Goal: Information Seeking & Learning: Learn about a topic

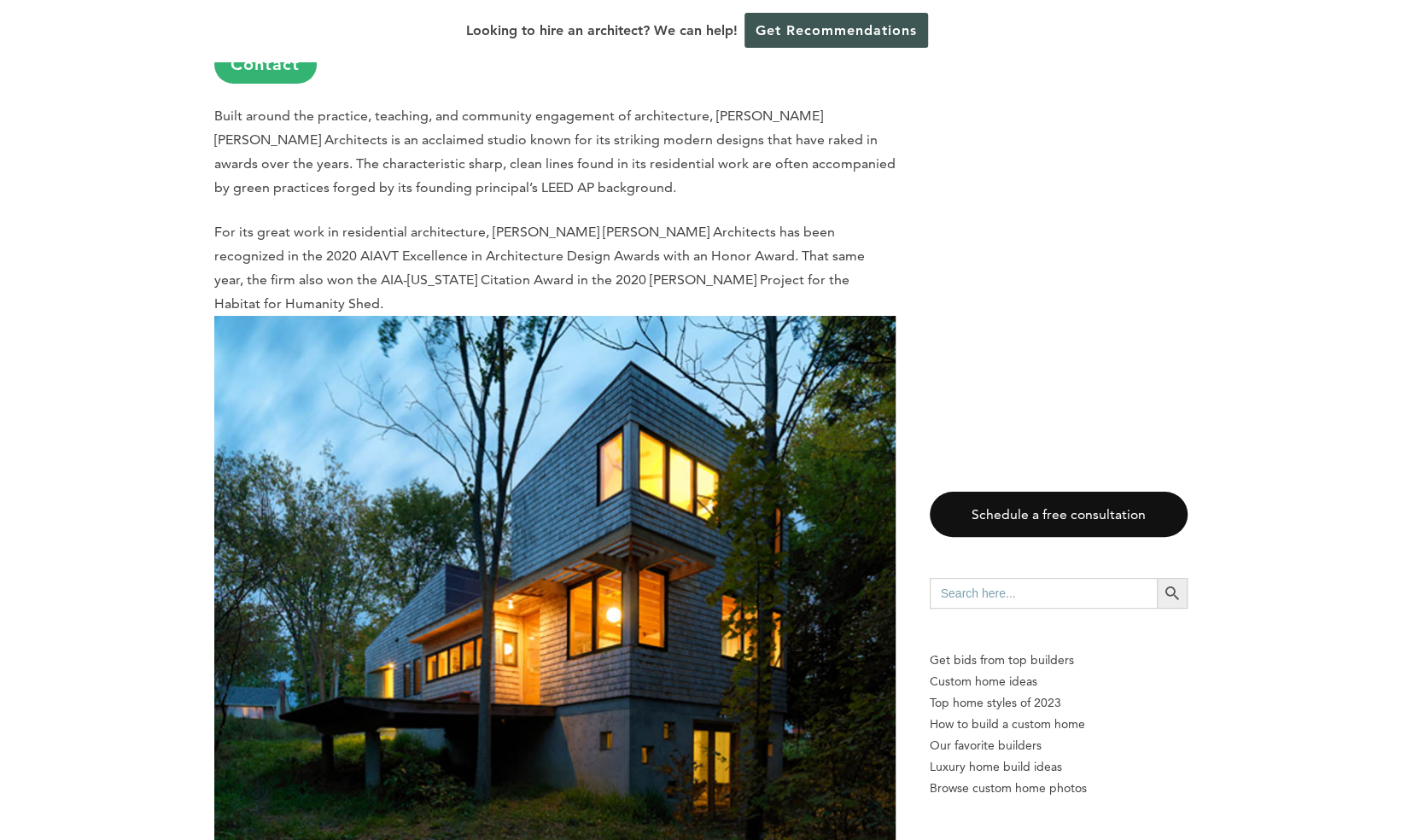
scroll to position [4130, 0]
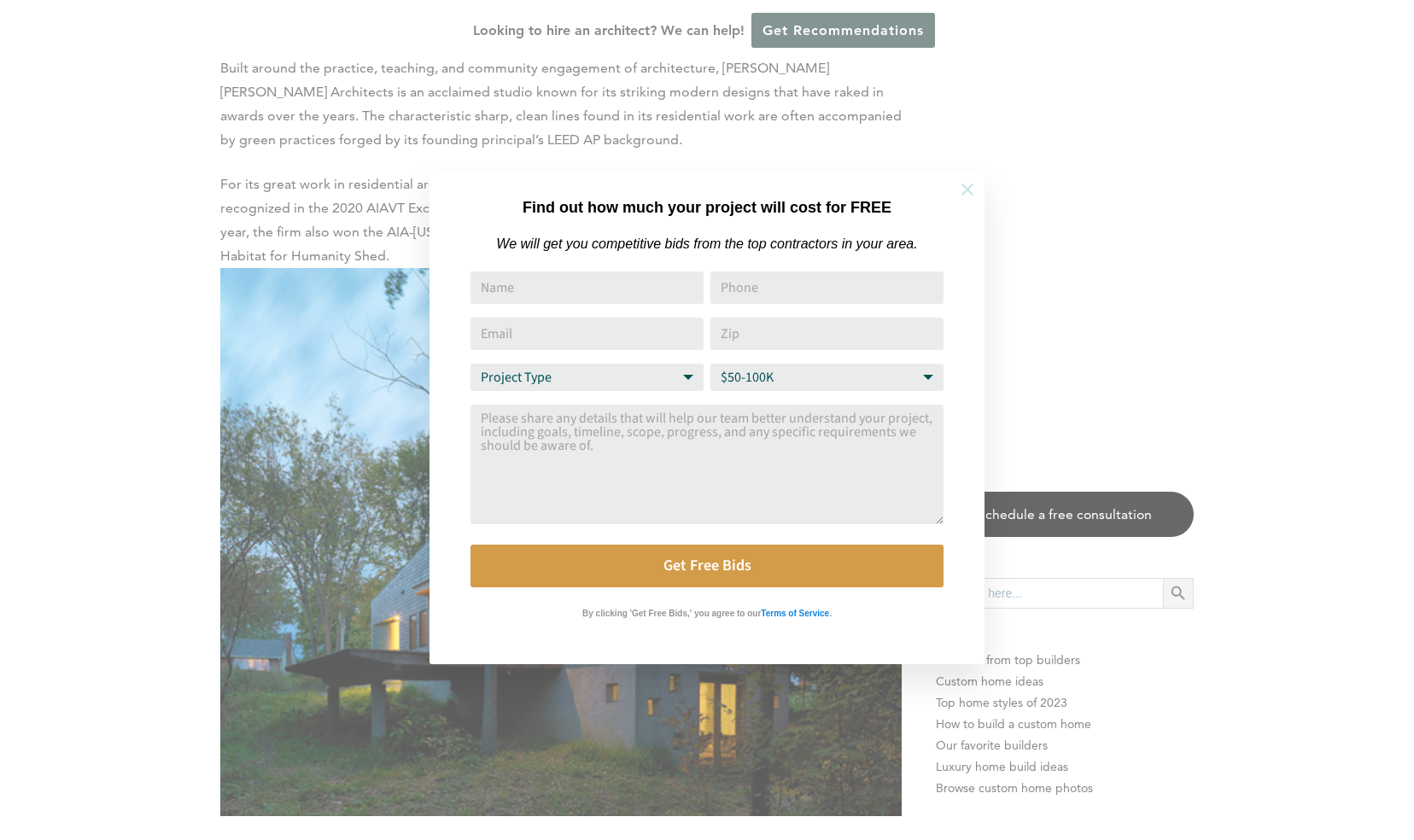
click at [977, 184] on button at bounding box center [968, 190] width 60 height 60
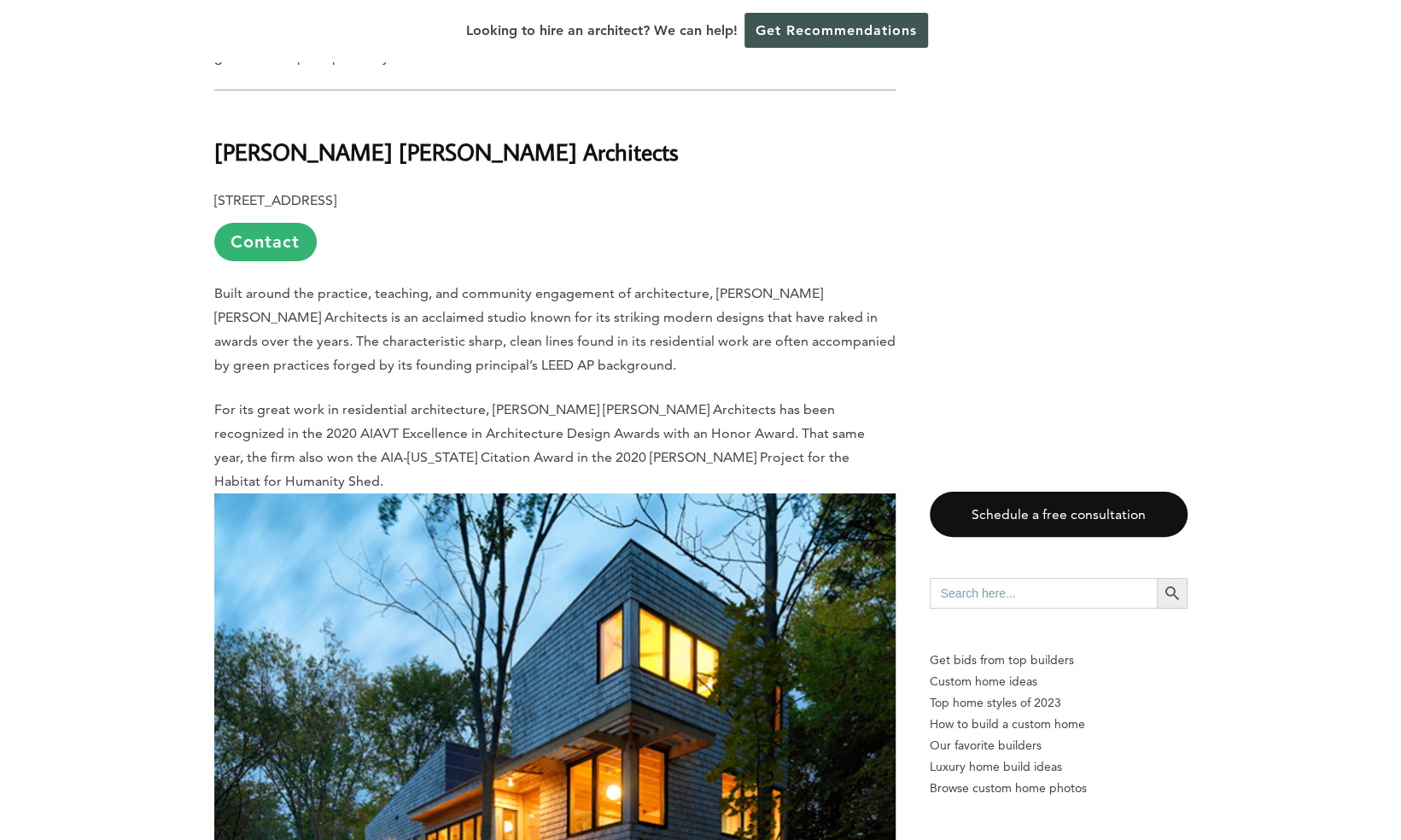
scroll to position [3873, 0]
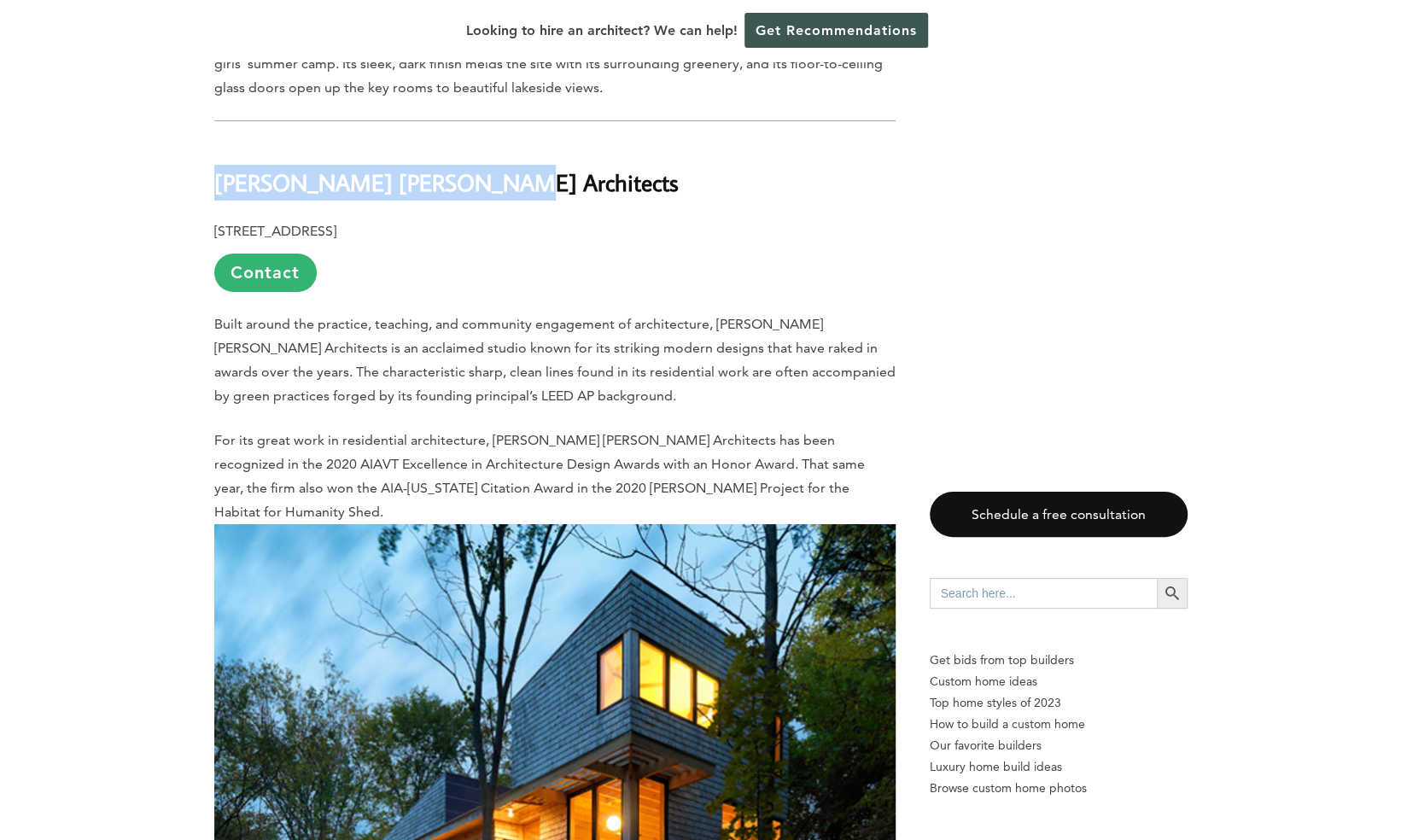
drag, startPoint x: 462, startPoint y: 183, endPoint x: 215, endPoint y: 185, distance: 247.0
click at [215, 185] on h2 "[PERSON_NAME] [PERSON_NAME] Architects" at bounding box center [555, 171] width 681 height 59
copy b "[PERSON_NAME] [PERSON_NAME] Architects"
click at [1010, 724] on p "How to build a custom home" at bounding box center [1059, 724] width 258 height 21
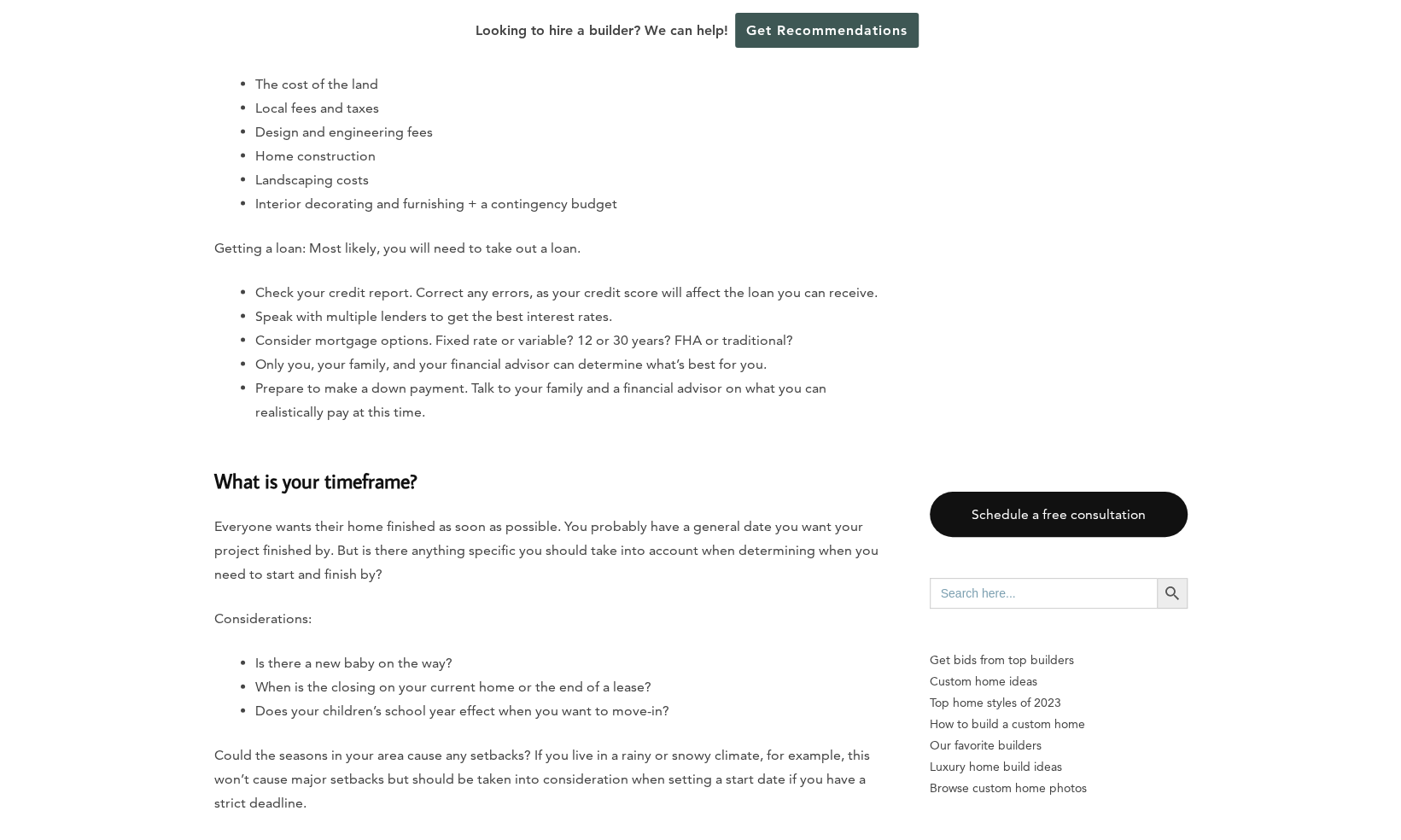
scroll to position [2209, 0]
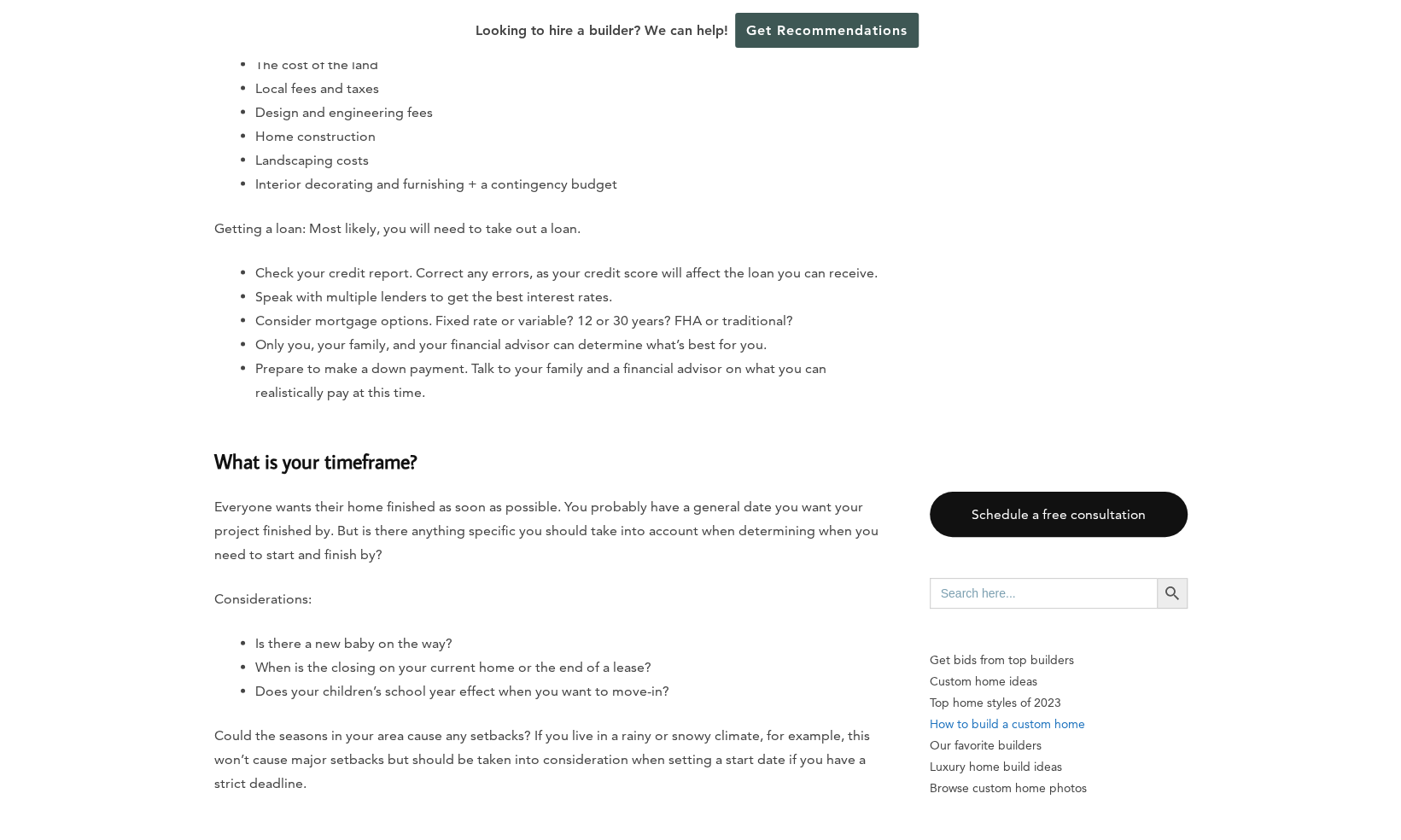
click at [1030, 722] on p "How to build a custom home" at bounding box center [1059, 724] width 258 height 21
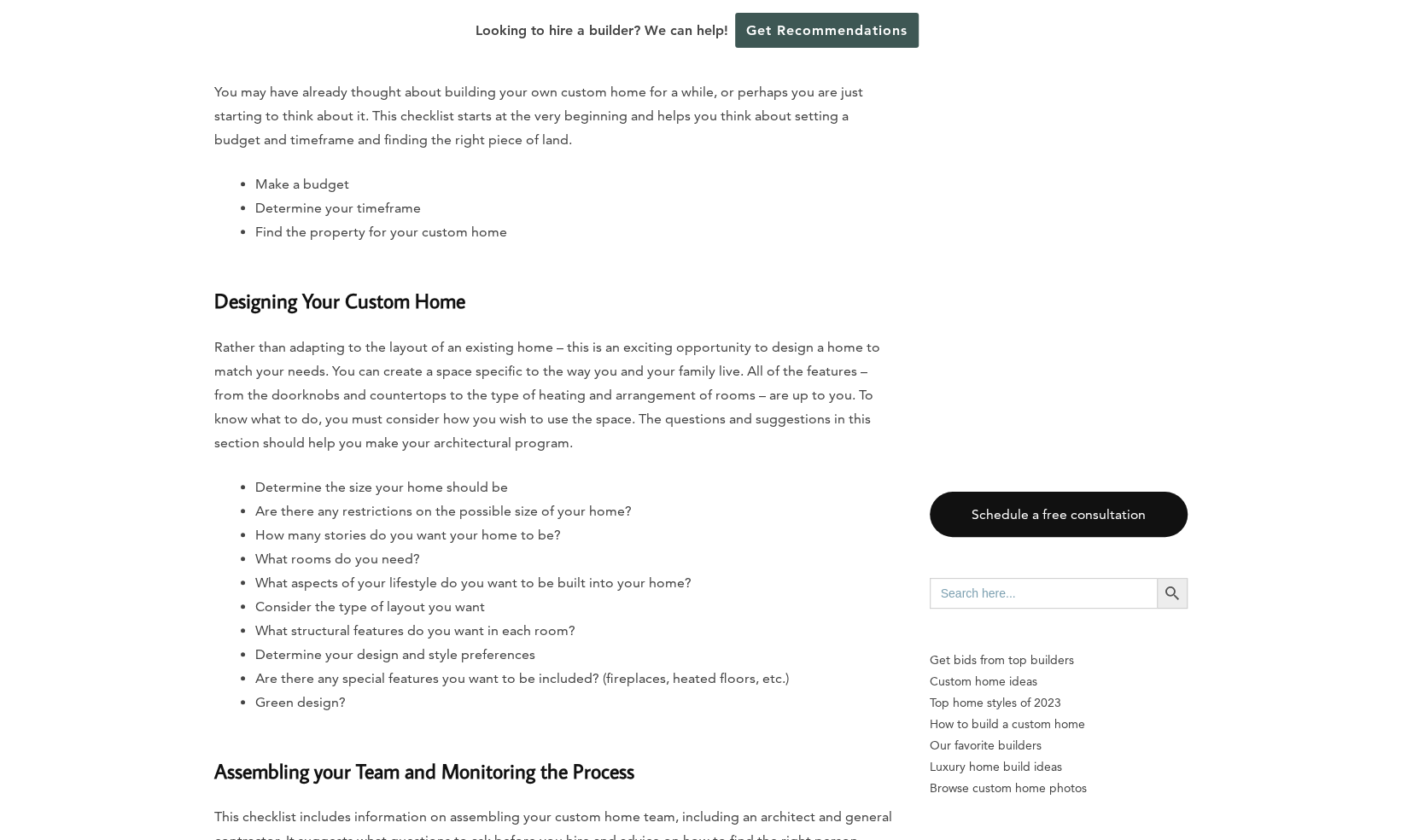
scroll to position [839, 0]
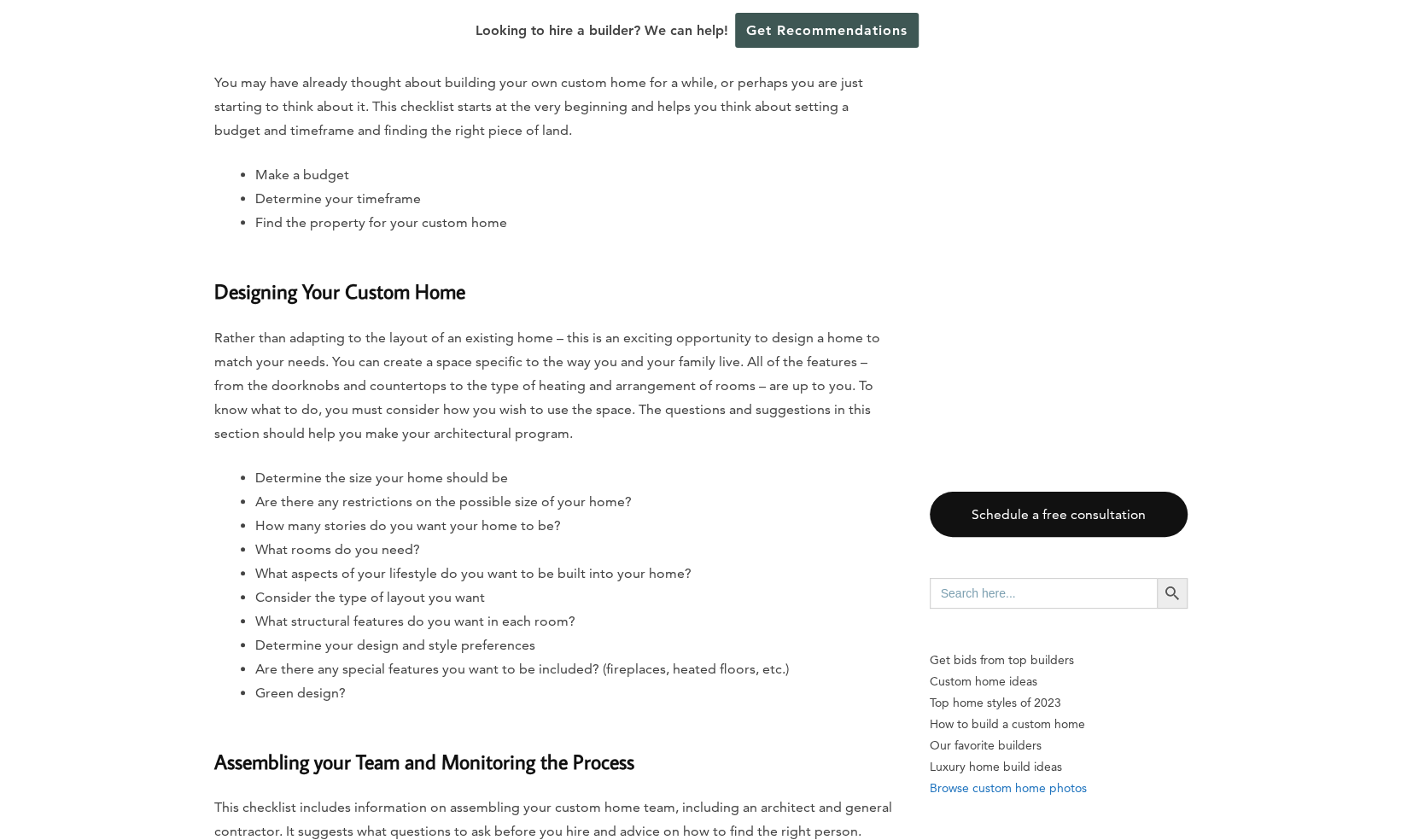
click at [992, 793] on p "Browse custom home photos" at bounding box center [1059, 789] width 258 height 21
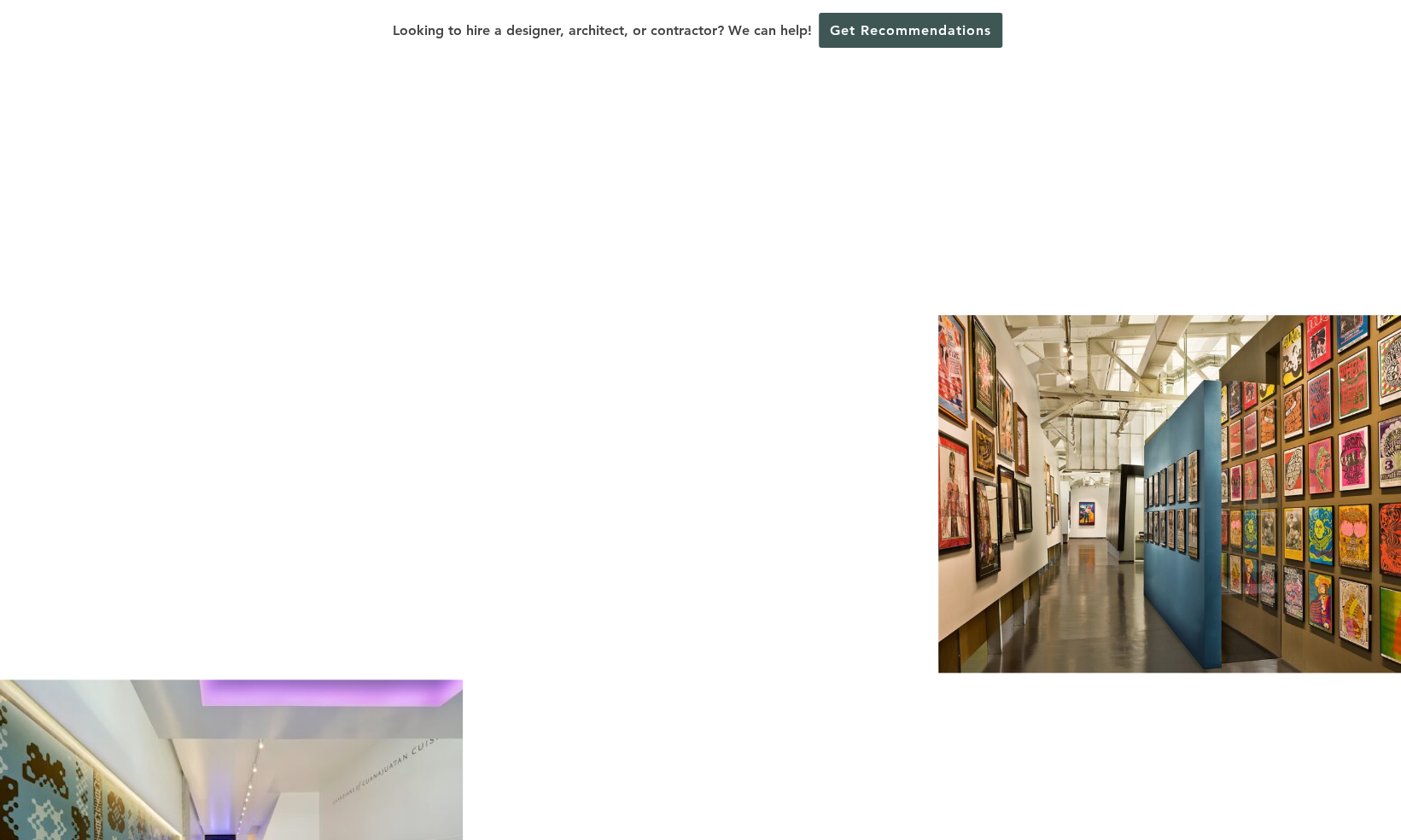
scroll to position [749, 0]
